Goal: Task Accomplishment & Management: Manage account settings

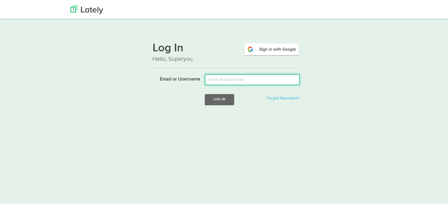
drag, startPoint x: 0, startPoint y: 0, endPoint x: 229, endPoint y: 80, distance: 242.6
click at [229, 80] on input "Email or Username" at bounding box center [252, 78] width 95 height 11
type input "[EMAIL_ADDRESS][DOMAIN_NAME]"
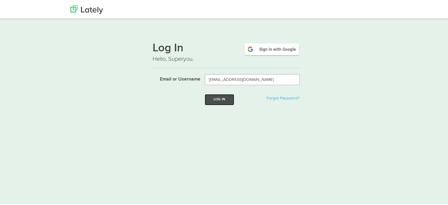
click at [225, 99] on button "Log In" at bounding box center [219, 98] width 29 height 11
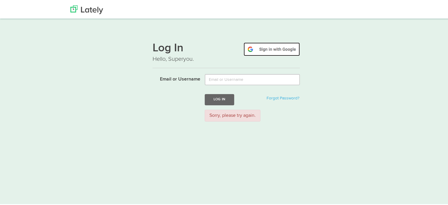
click at [276, 46] on img at bounding box center [272, 49] width 56 height 14
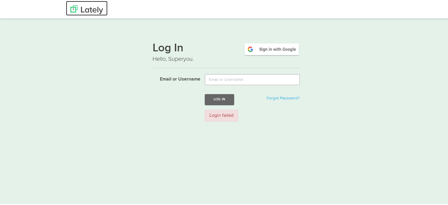
click at [86, 9] on img at bounding box center [86, 8] width 33 height 9
